Goal: Navigation & Orientation: Find specific page/section

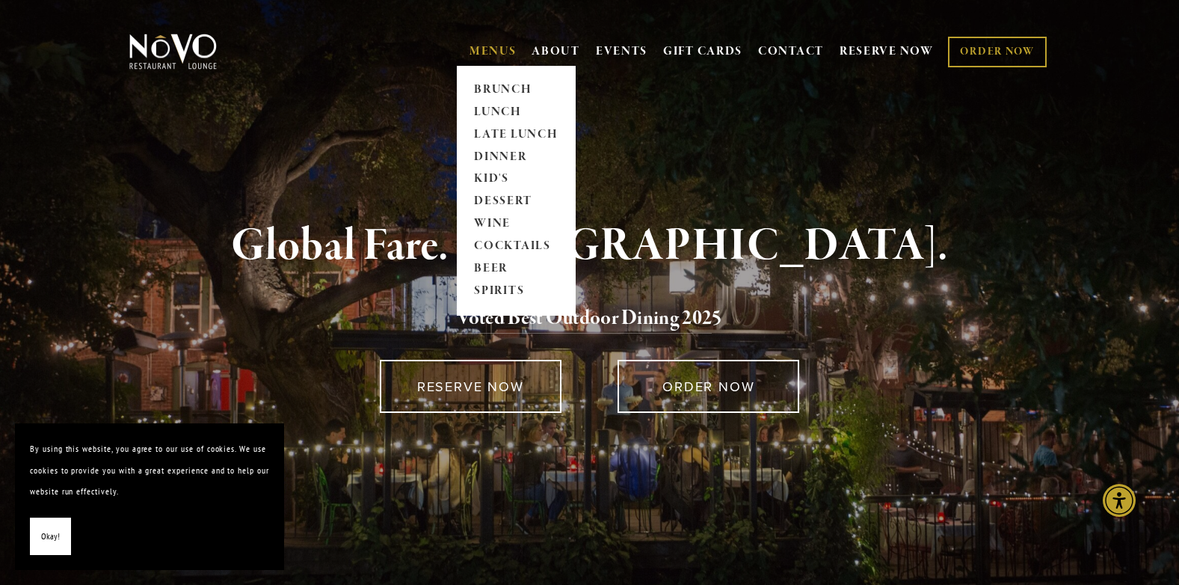
click at [496, 54] on link "MENUS" at bounding box center [493, 51] width 47 height 15
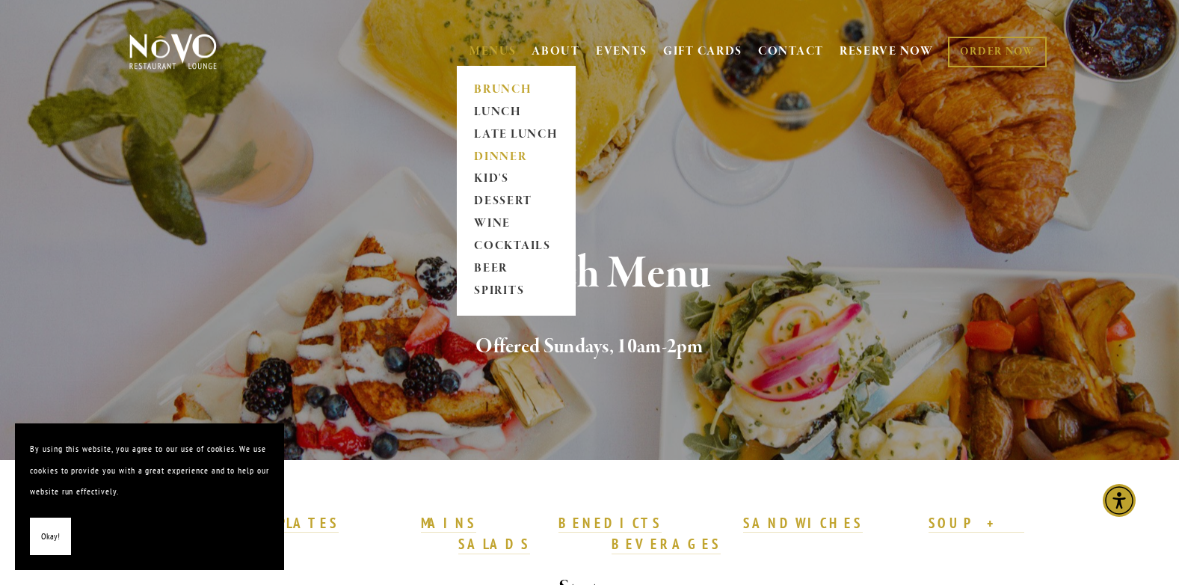
click at [500, 159] on link "DINNER" at bounding box center [516, 157] width 93 height 22
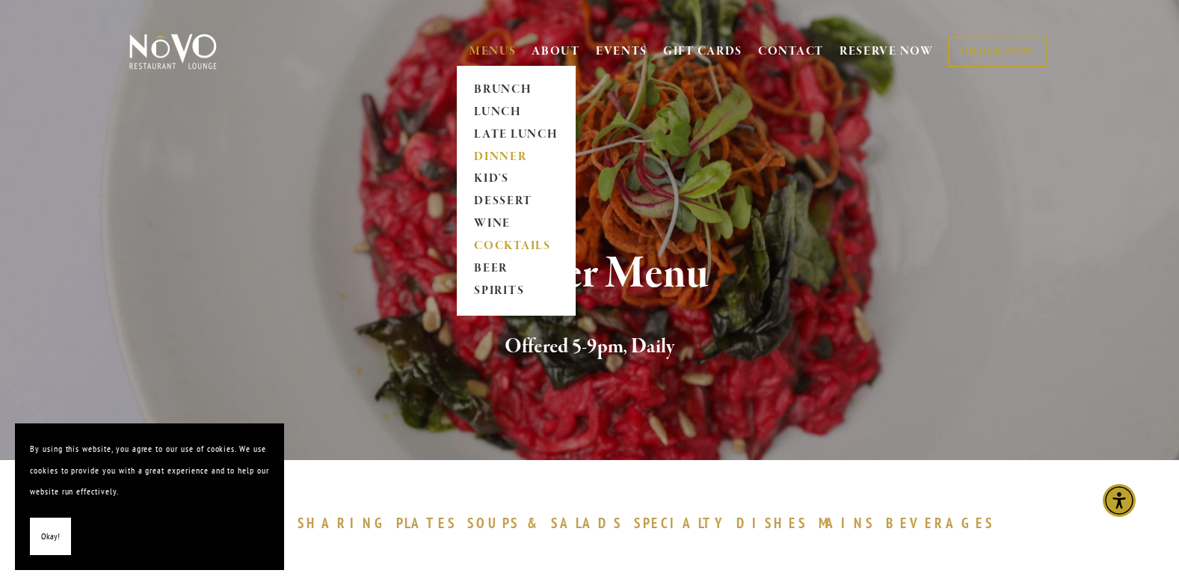
click at [505, 251] on link "COCKTAILS" at bounding box center [516, 247] width 93 height 22
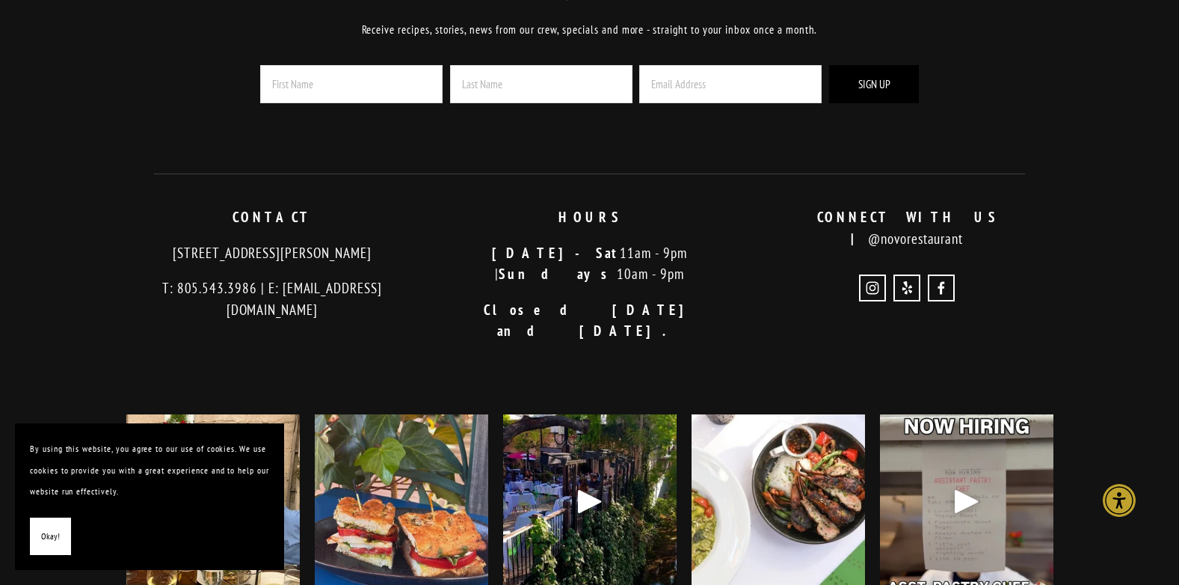
scroll to position [2388, 0]
